Goal: Information Seeking & Learning: Learn about a topic

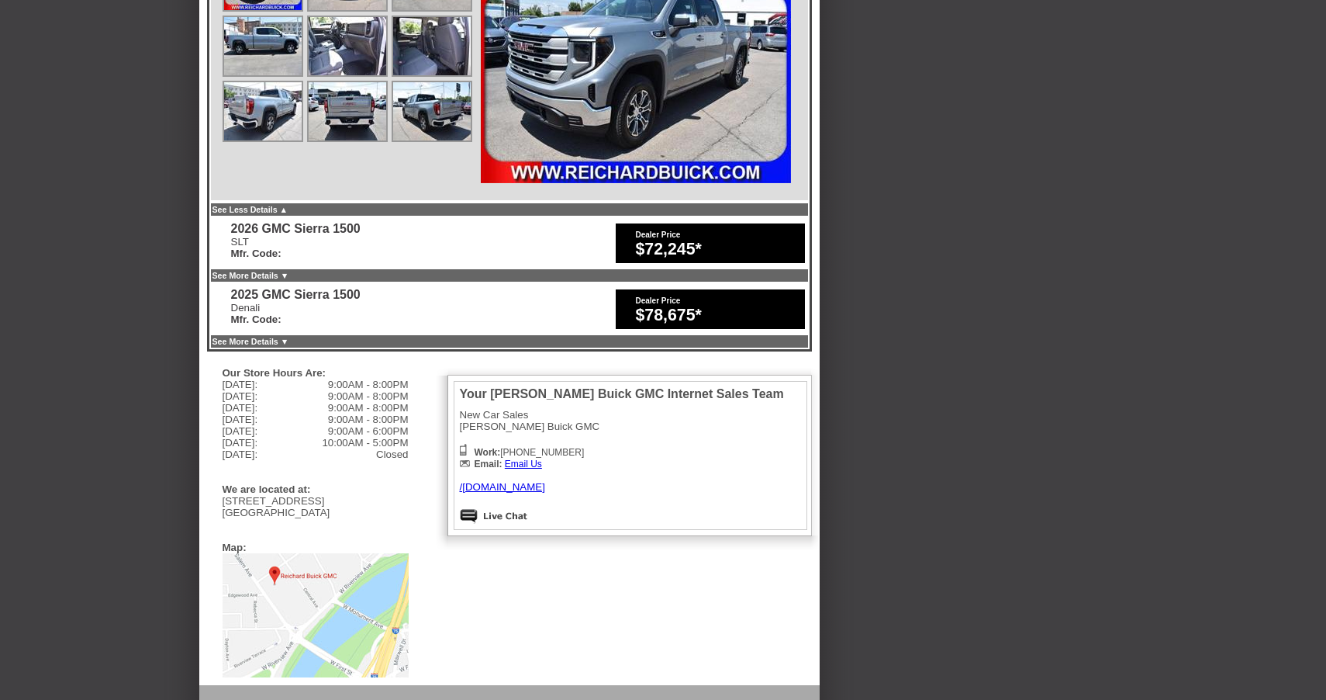
scroll to position [801, 0]
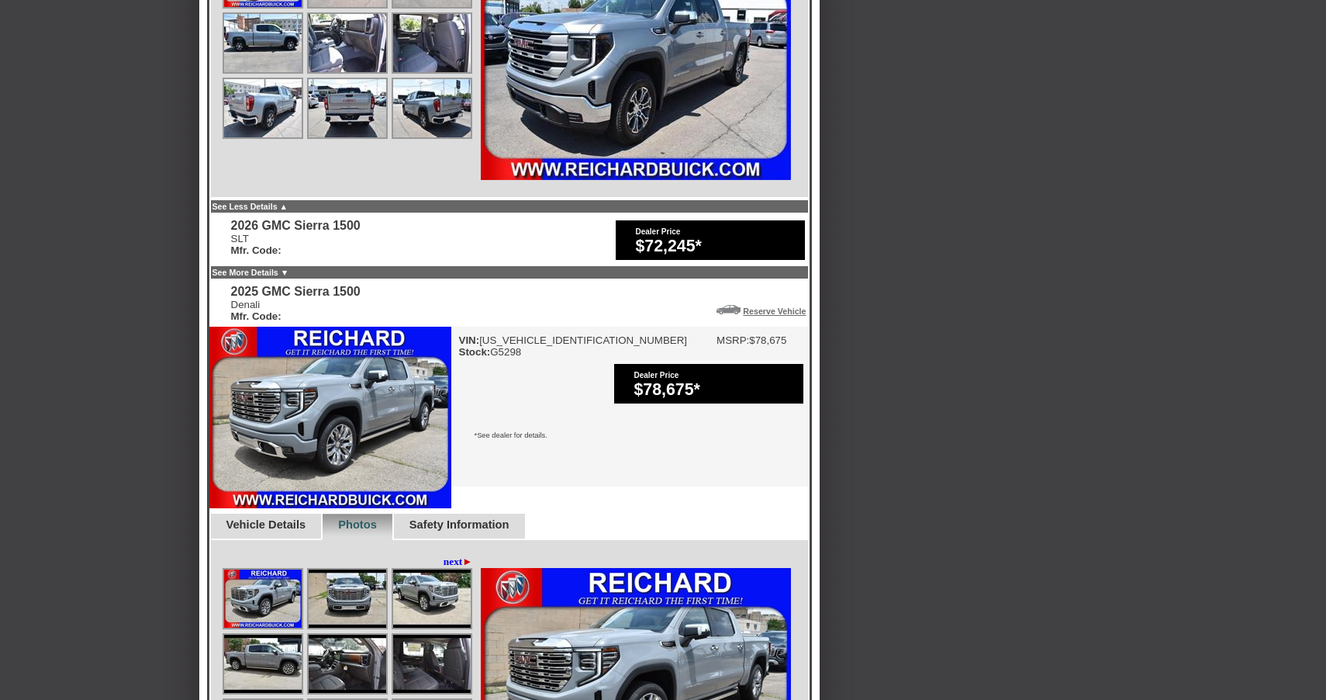
click at [281, 244] on b "Mfr. Code:" at bounding box center [256, 250] width 50 height 12
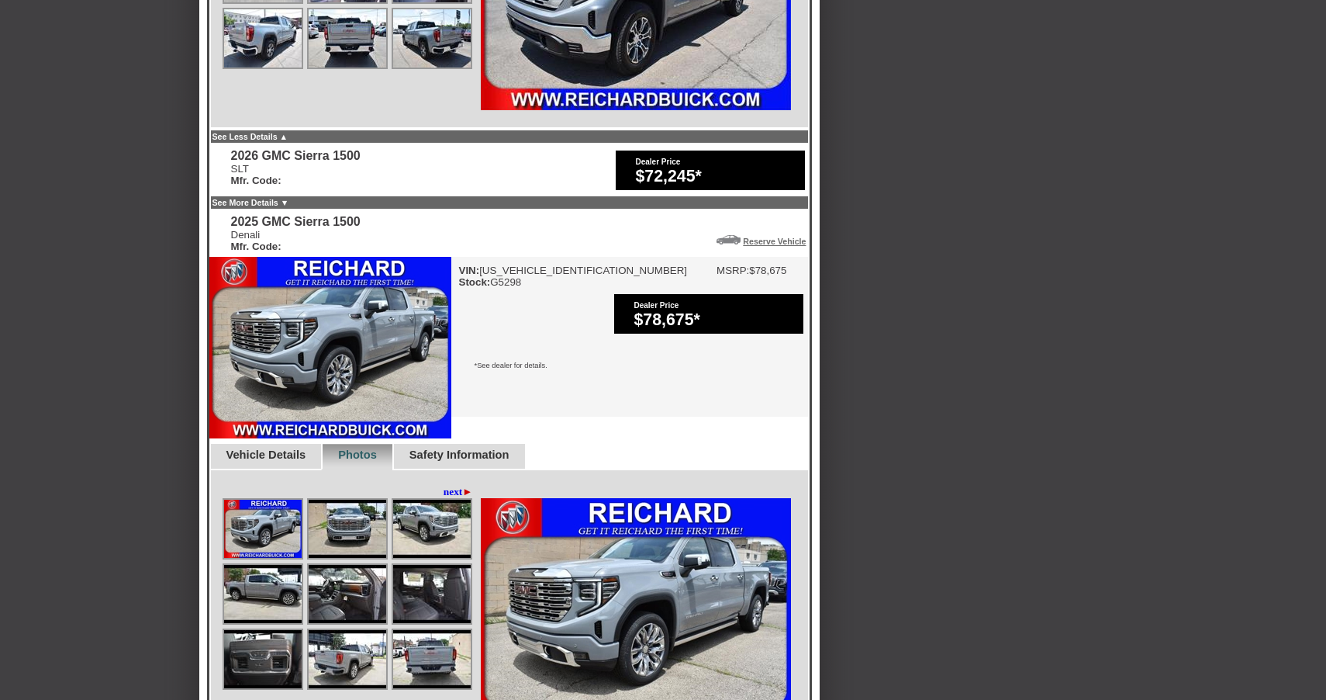
click at [289, 198] on link "See More Details ▼" at bounding box center [250, 202] width 77 height 9
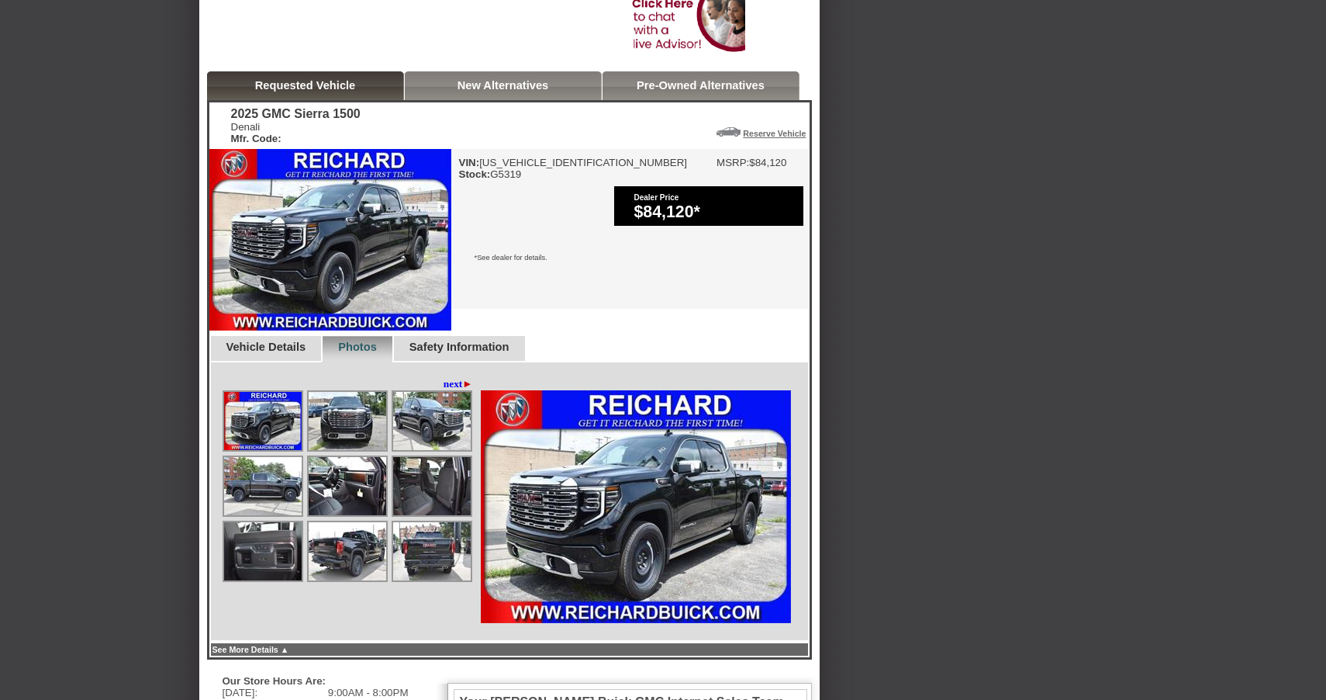
scroll to position [361, 0]
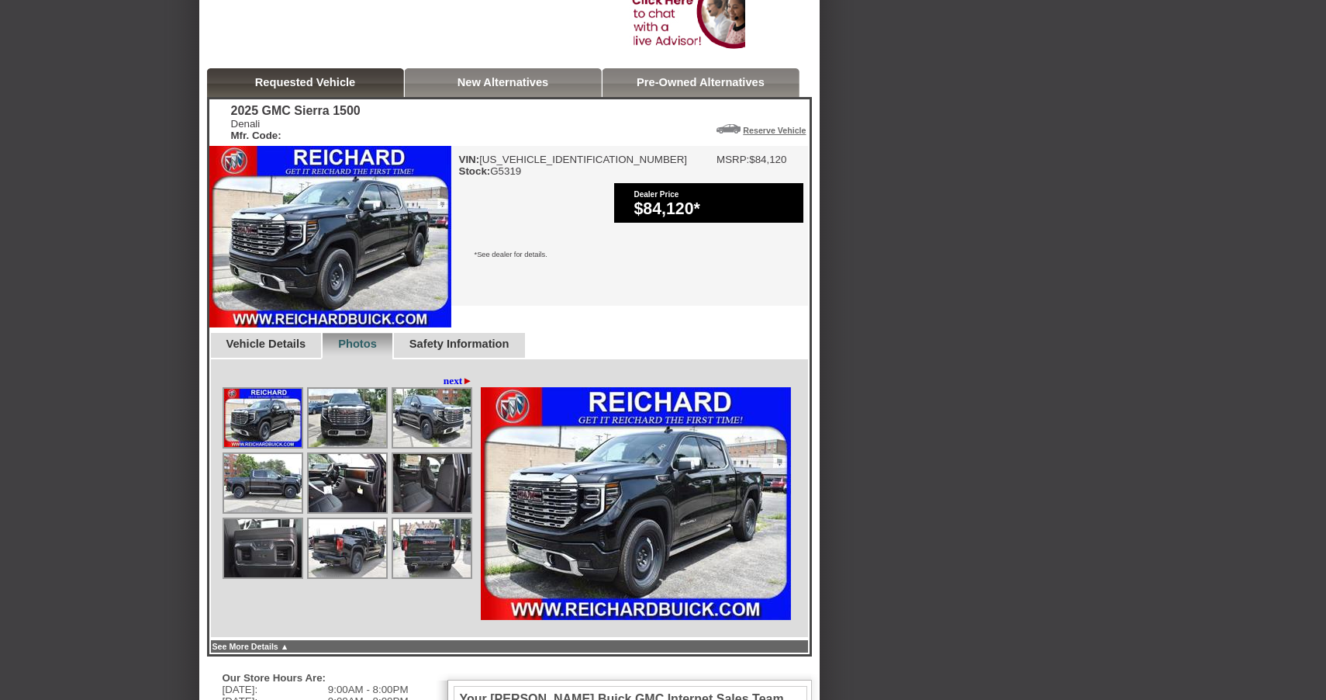
click at [271, 400] on img at bounding box center [263, 418] width 78 height 58
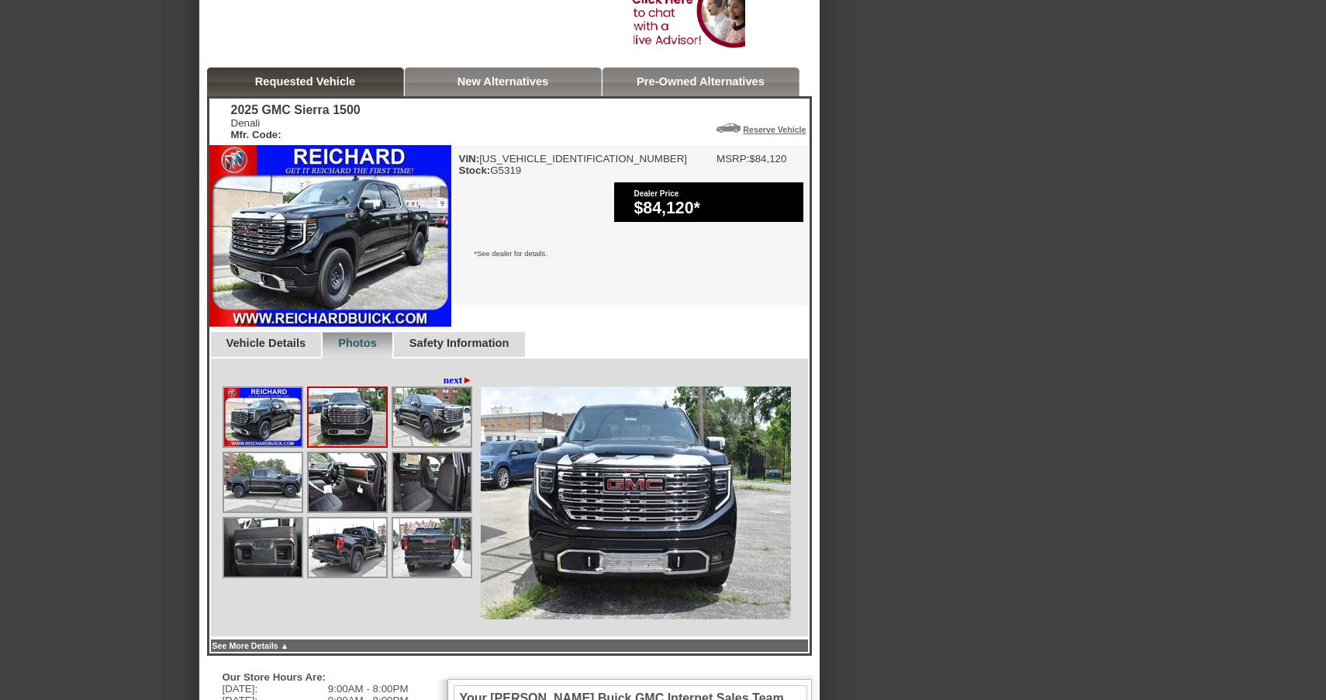
click at [442, 409] on img at bounding box center [432, 417] width 78 height 58
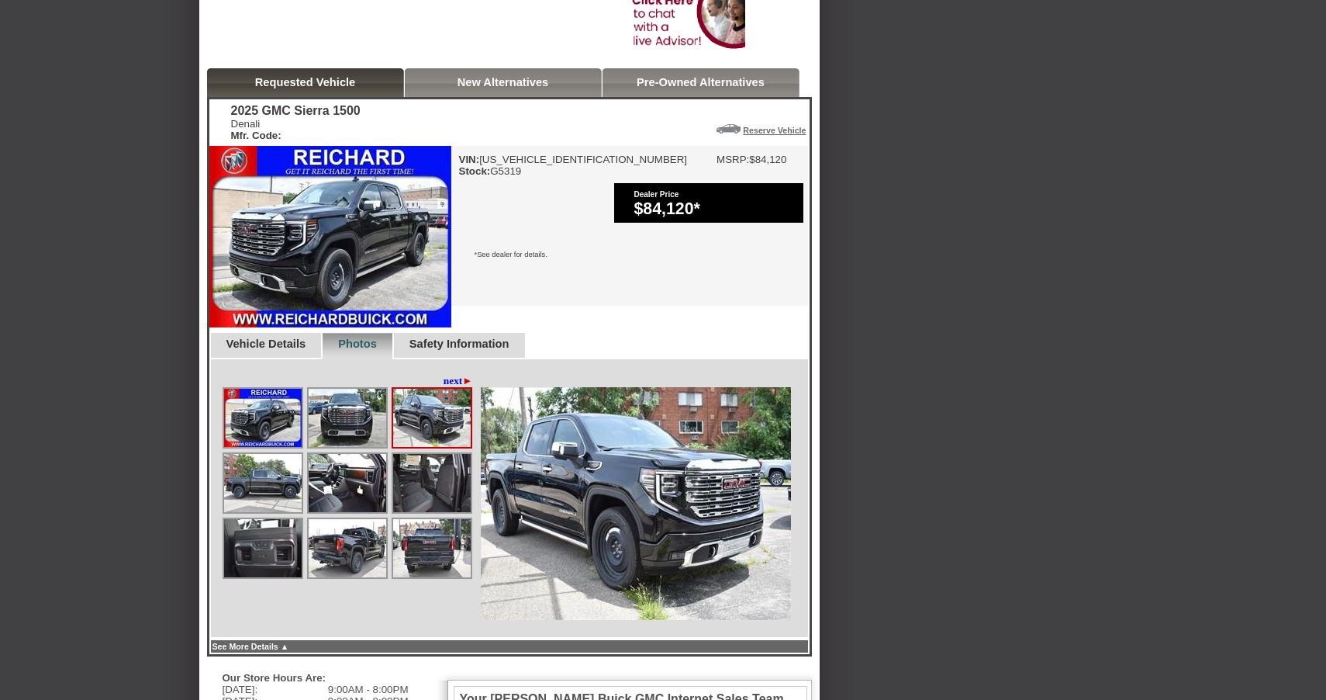
scroll to position [363, 0]
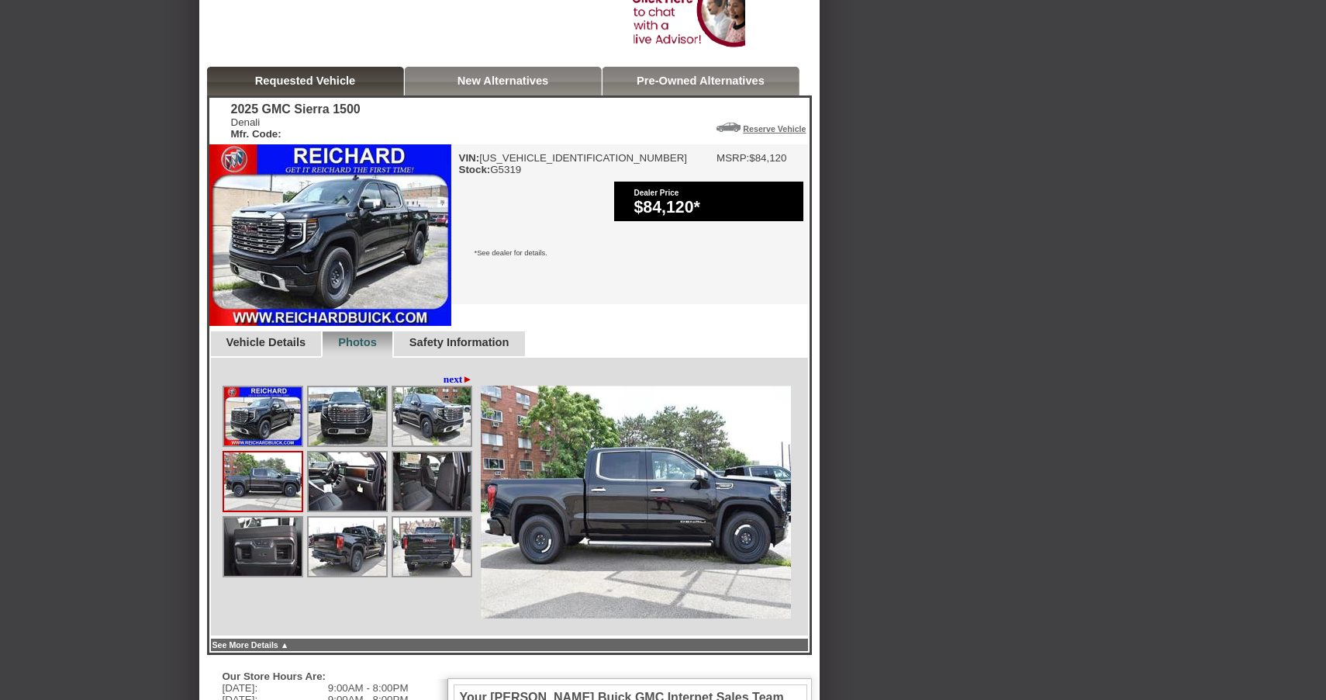
click at [352, 470] on img at bounding box center [348, 481] width 78 height 58
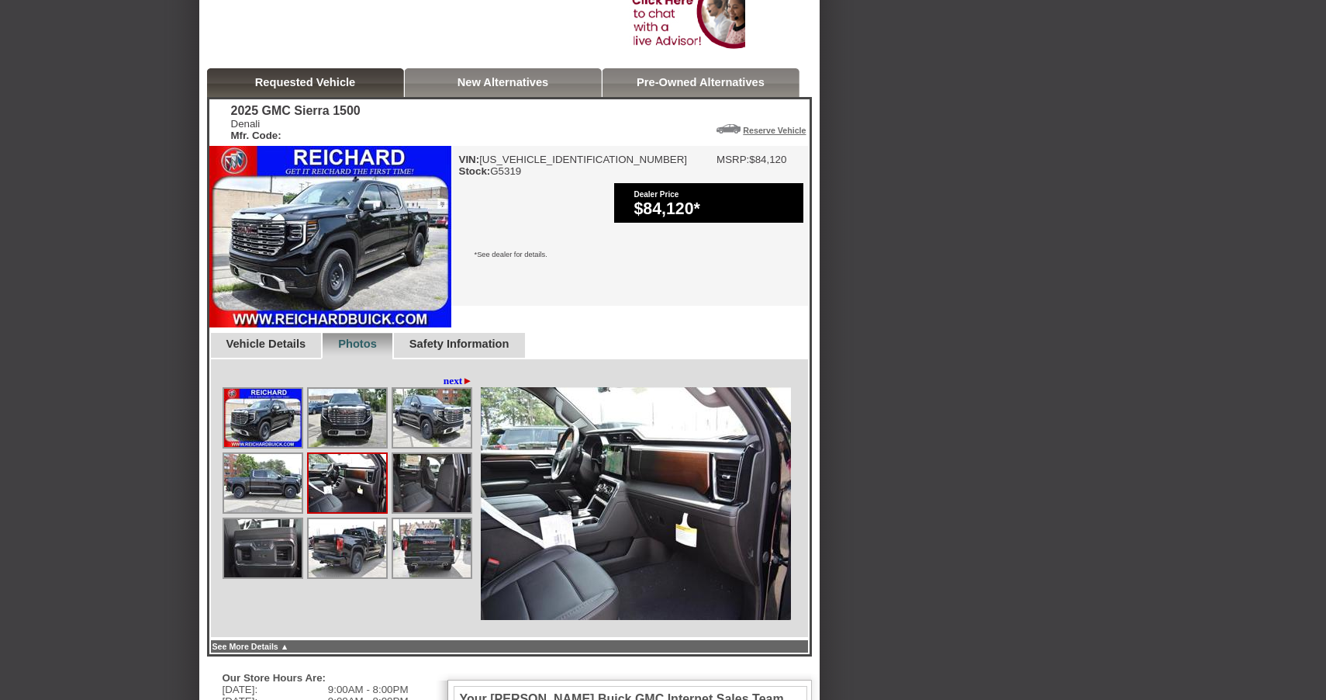
scroll to position [360, 2]
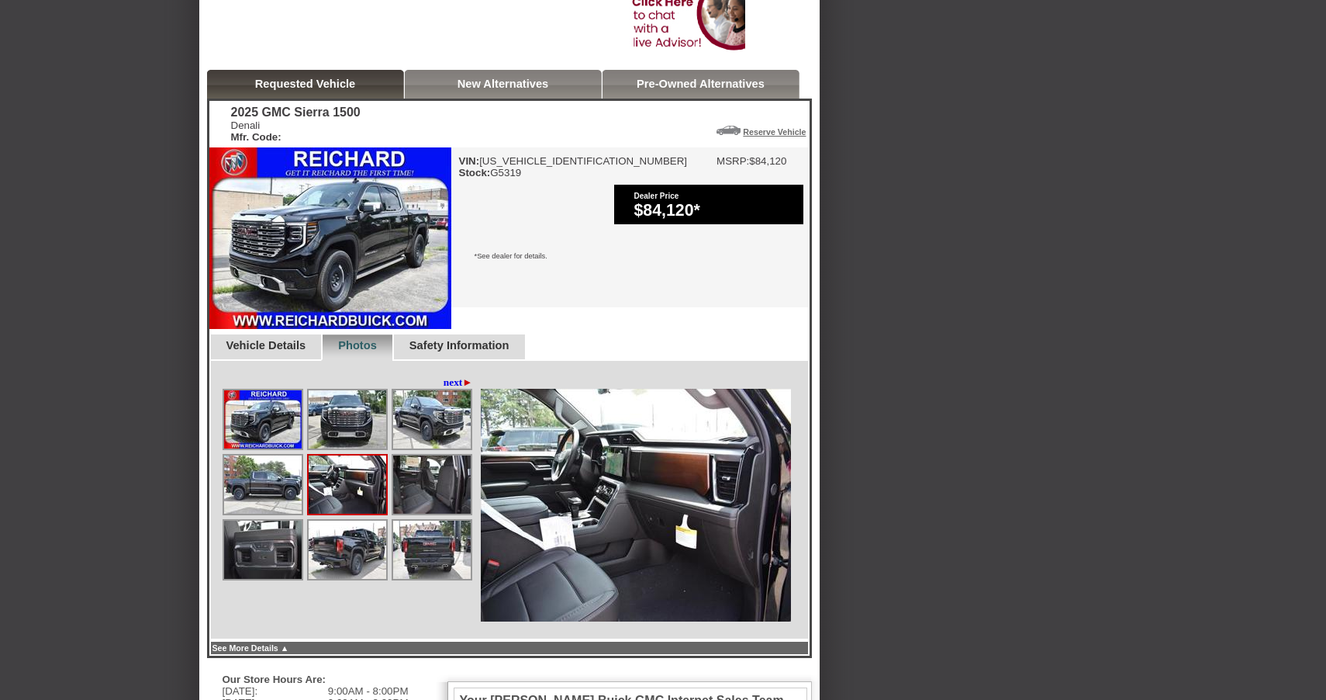
click at [420, 472] on img at bounding box center [432, 484] width 78 height 58
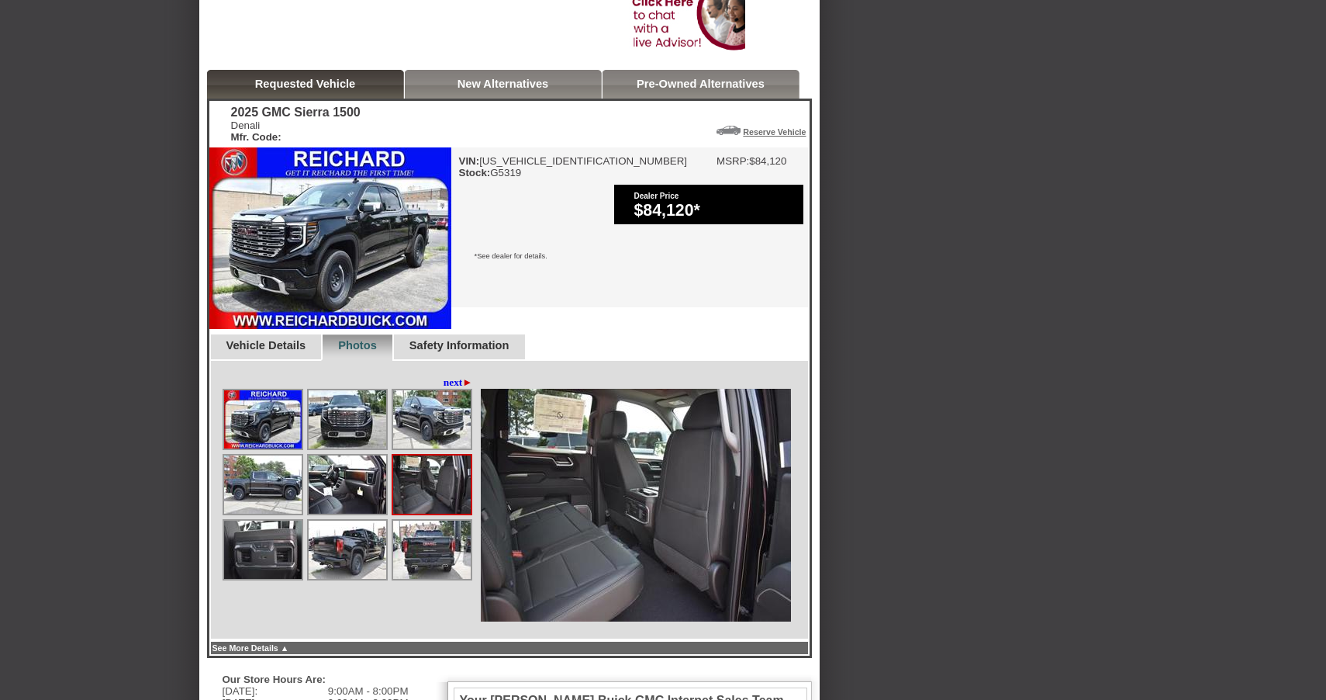
scroll to position [360, 0]
click at [264, 534] on img at bounding box center [263, 549] width 78 height 58
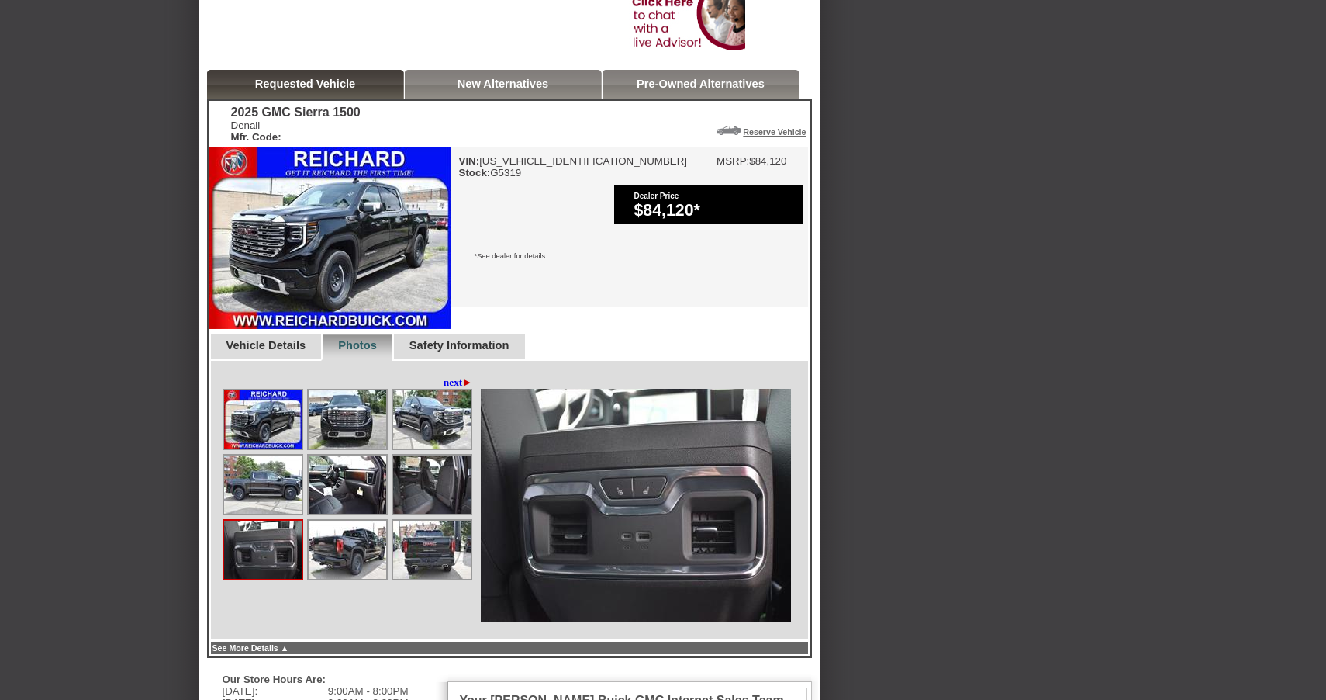
click at [348, 537] on img at bounding box center [348, 549] width 78 height 58
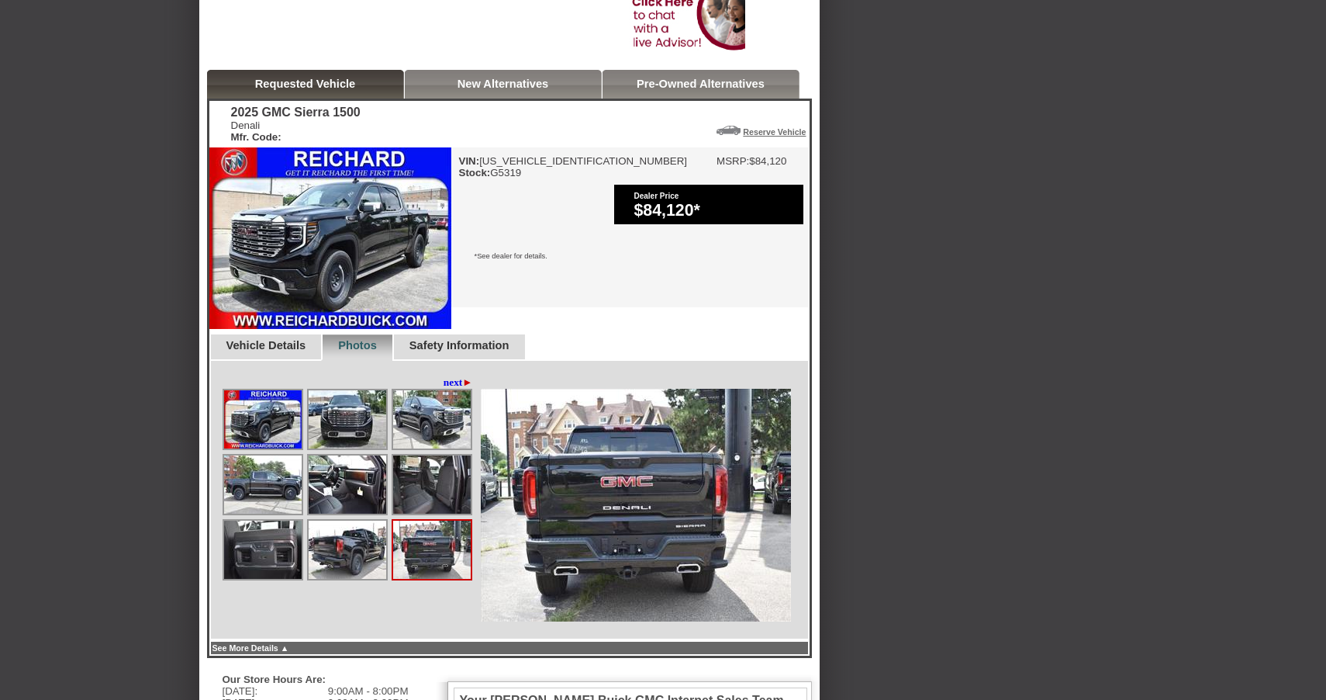
click at [444, 376] on link "next ►" at bounding box center [458, 382] width 29 height 12
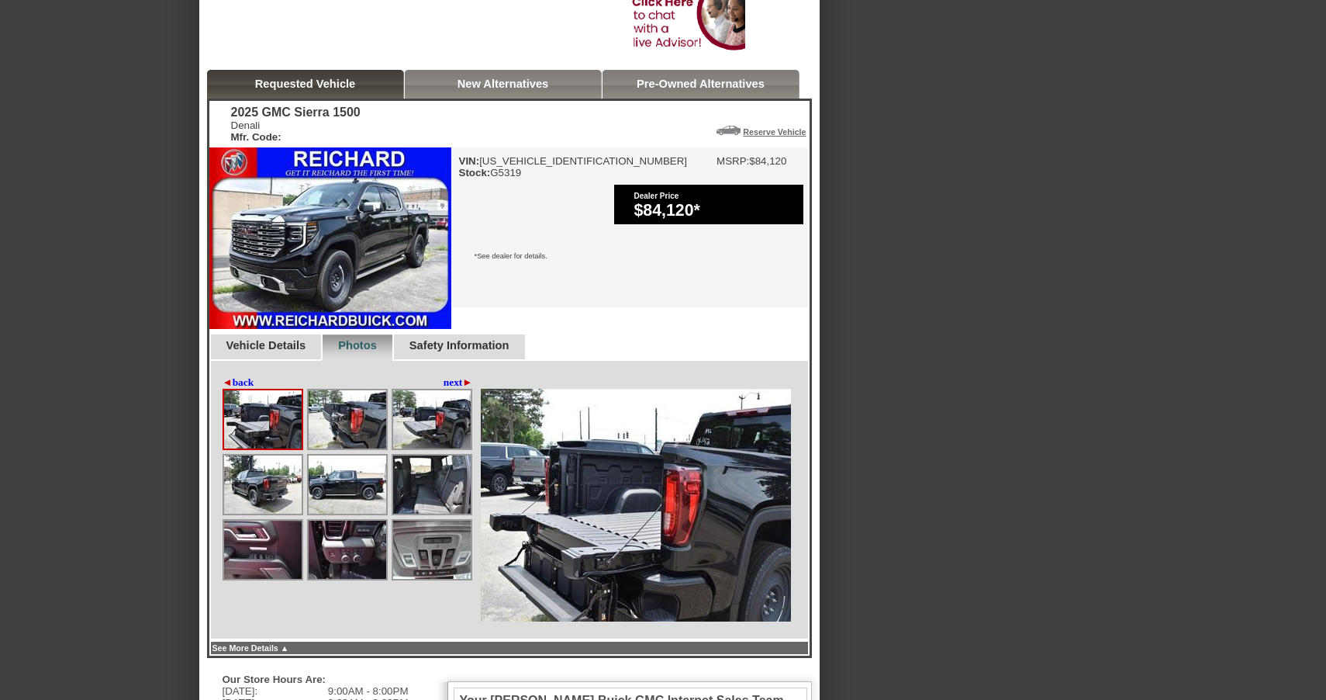
click at [354, 410] on img at bounding box center [348, 419] width 78 height 58
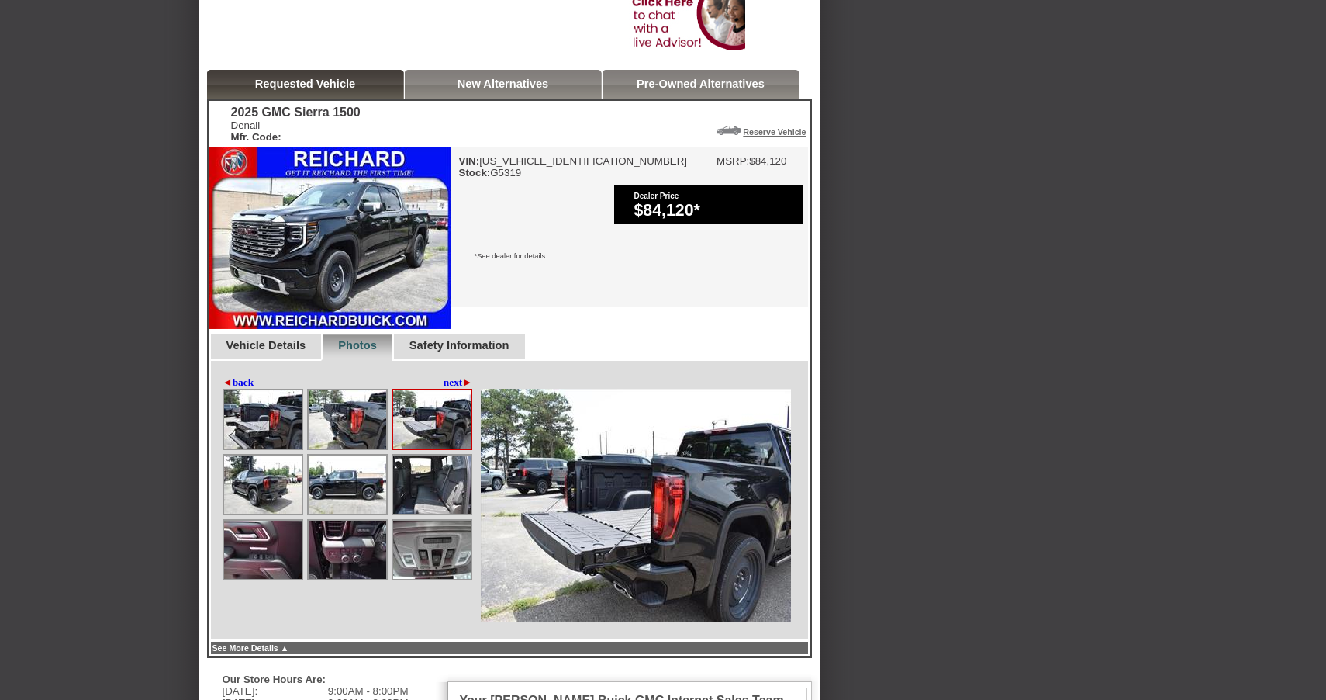
click at [268, 471] on img at bounding box center [263, 484] width 78 height 58
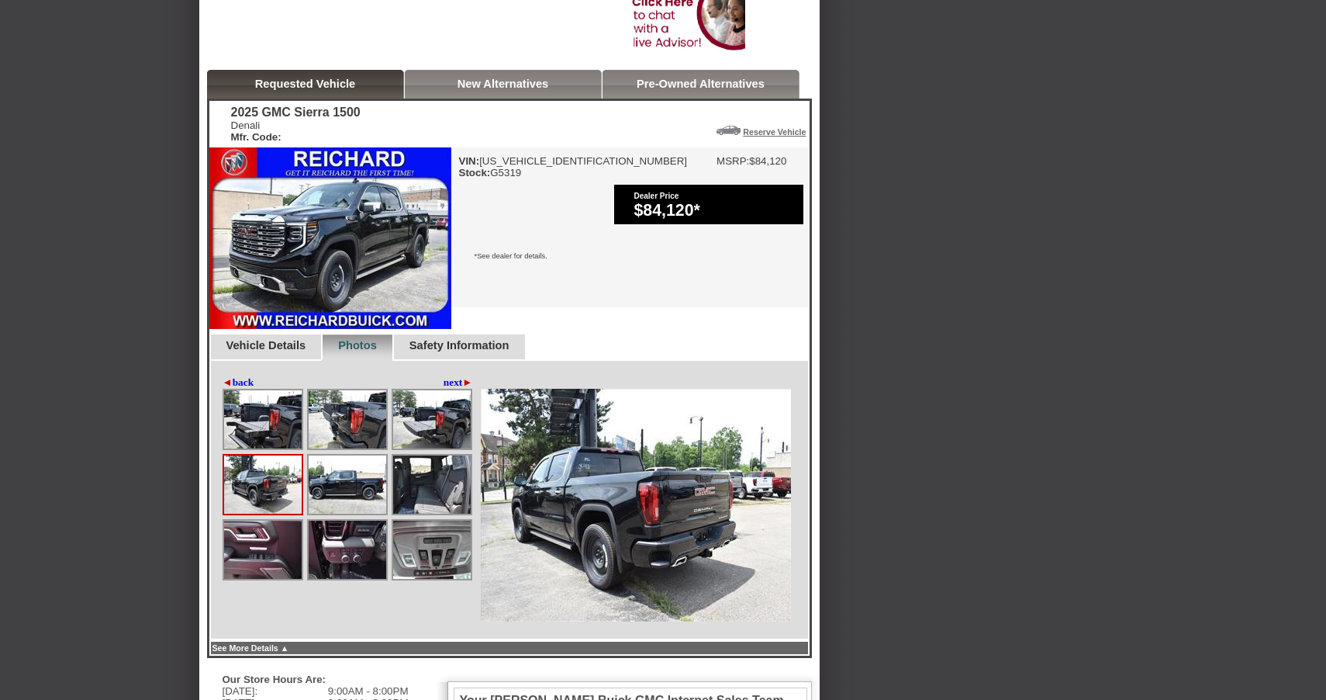
click at [368, 474] on img at bounding box center [348, 484] width 78 height 58
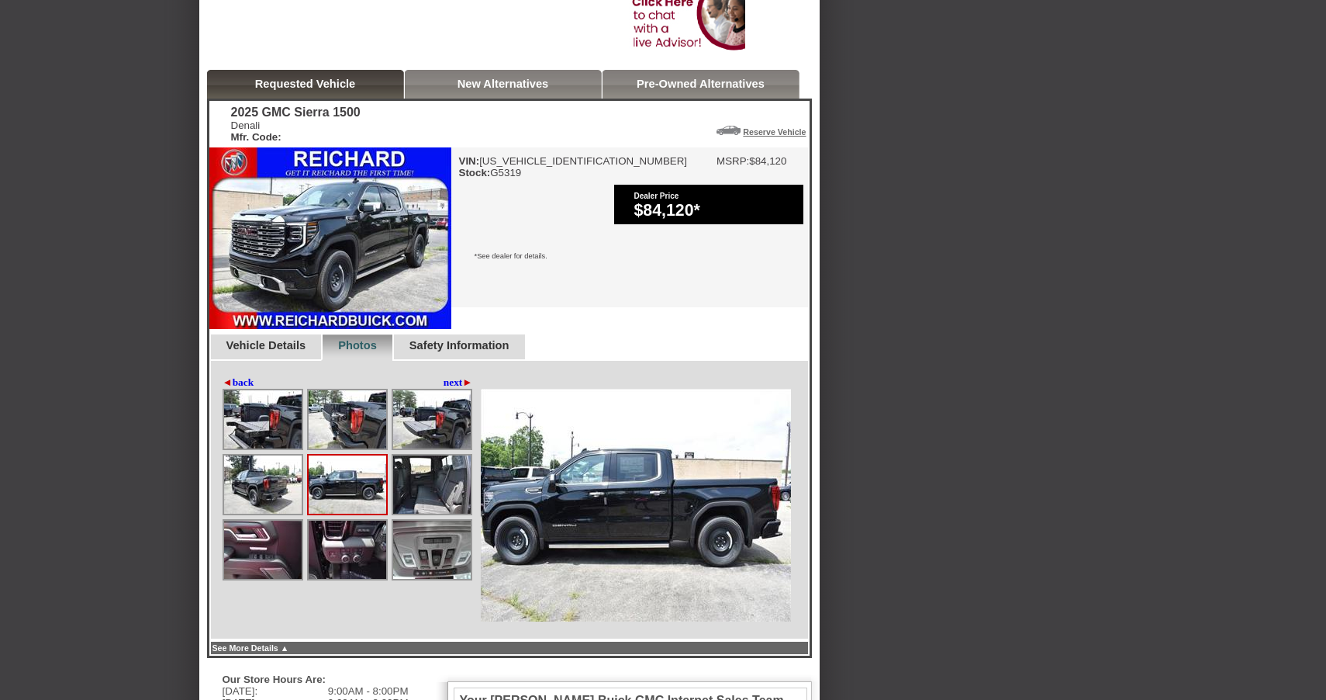
click at [421, 474] on img at bounding box center [432, 484] width 78 height 58
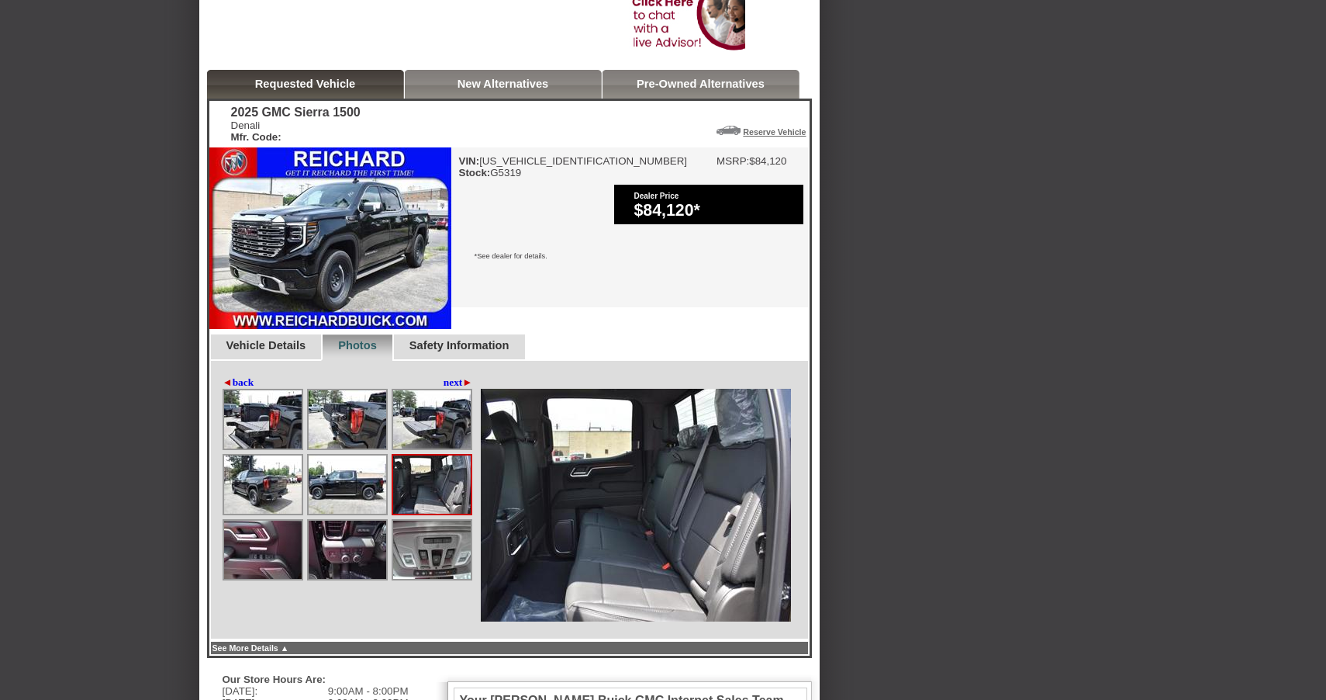
click at [267, 532] on img at bounding box center [263, 549] width 78 height 58
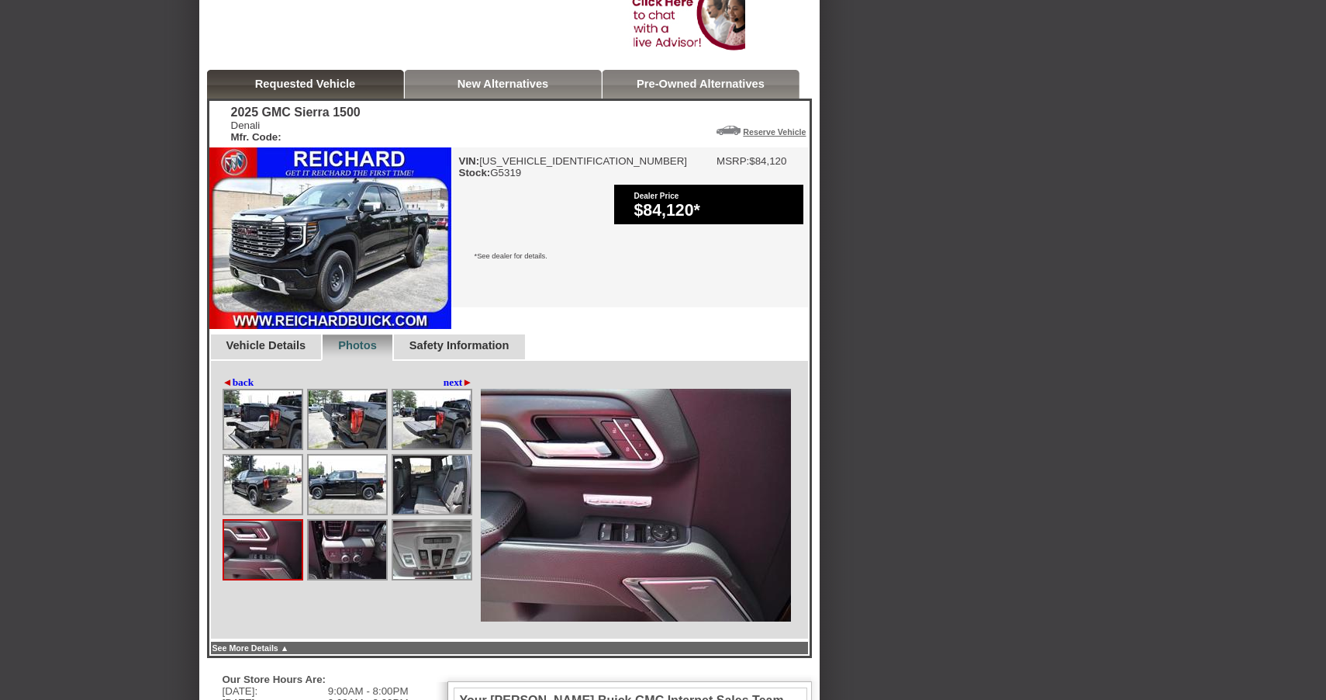
click at [327, 532] on img at bounding box center [348, 549] width 78 height 58
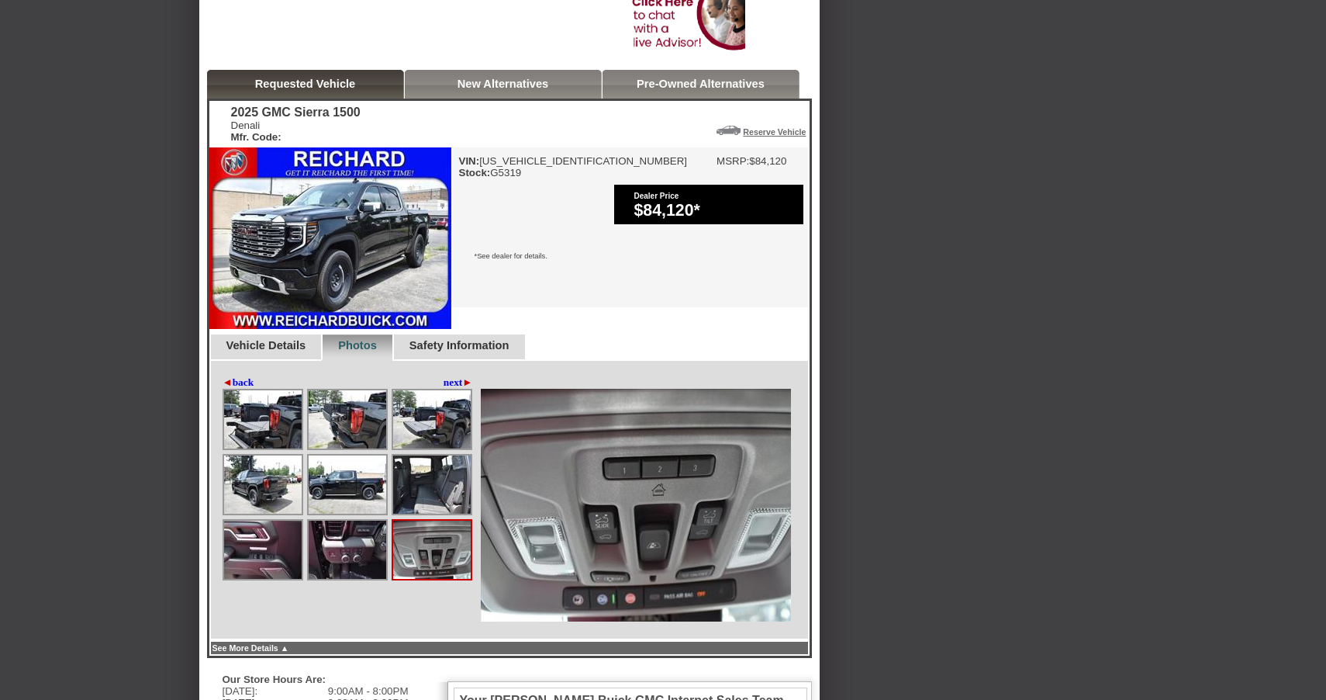
click at [444, 376] on link "next ►" at bounding box center [458, 382] width 29 height 12
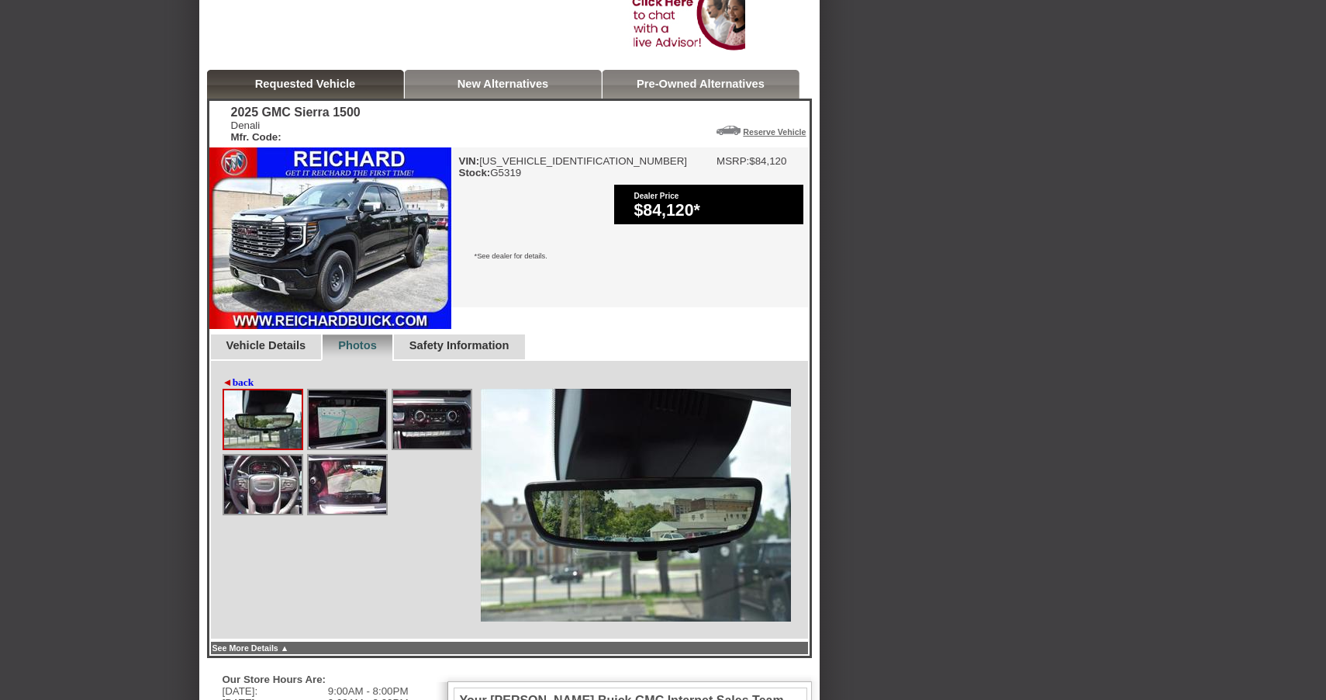
click at [341, 411] on img at bounding box center [348, 419] width 78 height 58
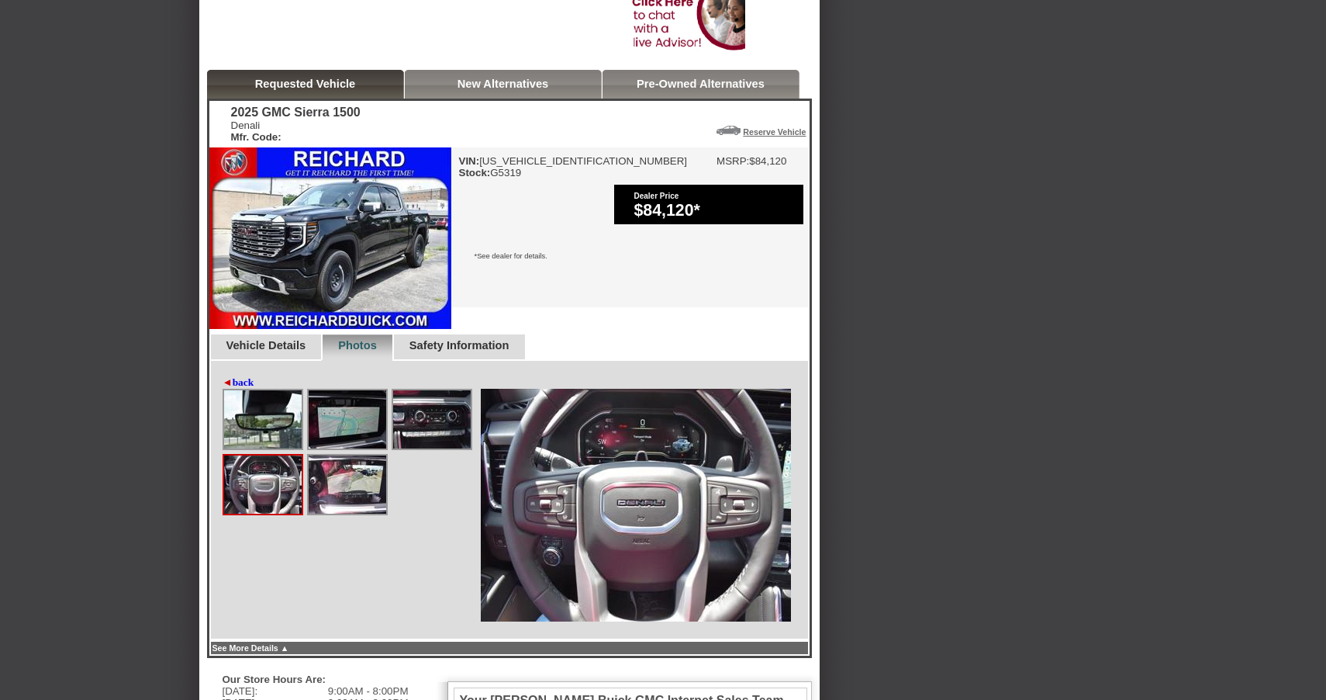
click at [357, 477] on img at bounding box center [348, 484] width 78 height 58
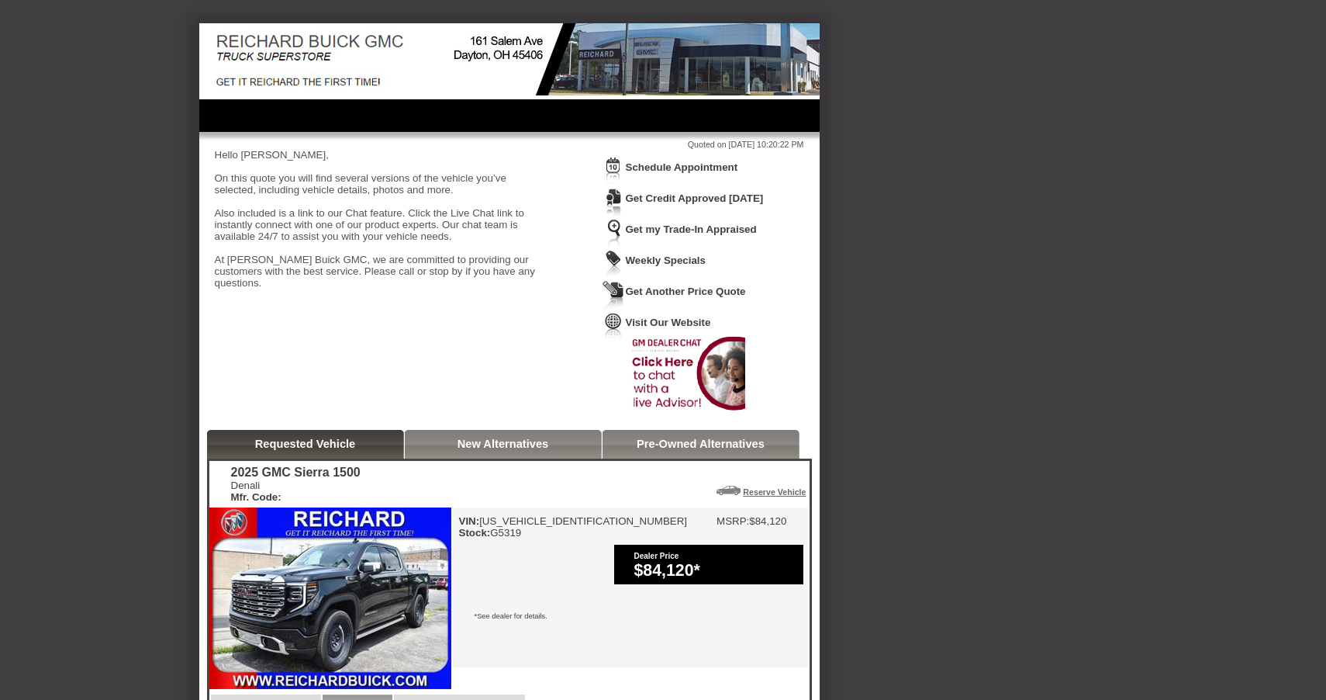
scroll to position [0, 0]
